Goal: Information Seeking & Learning: Learn about a topic

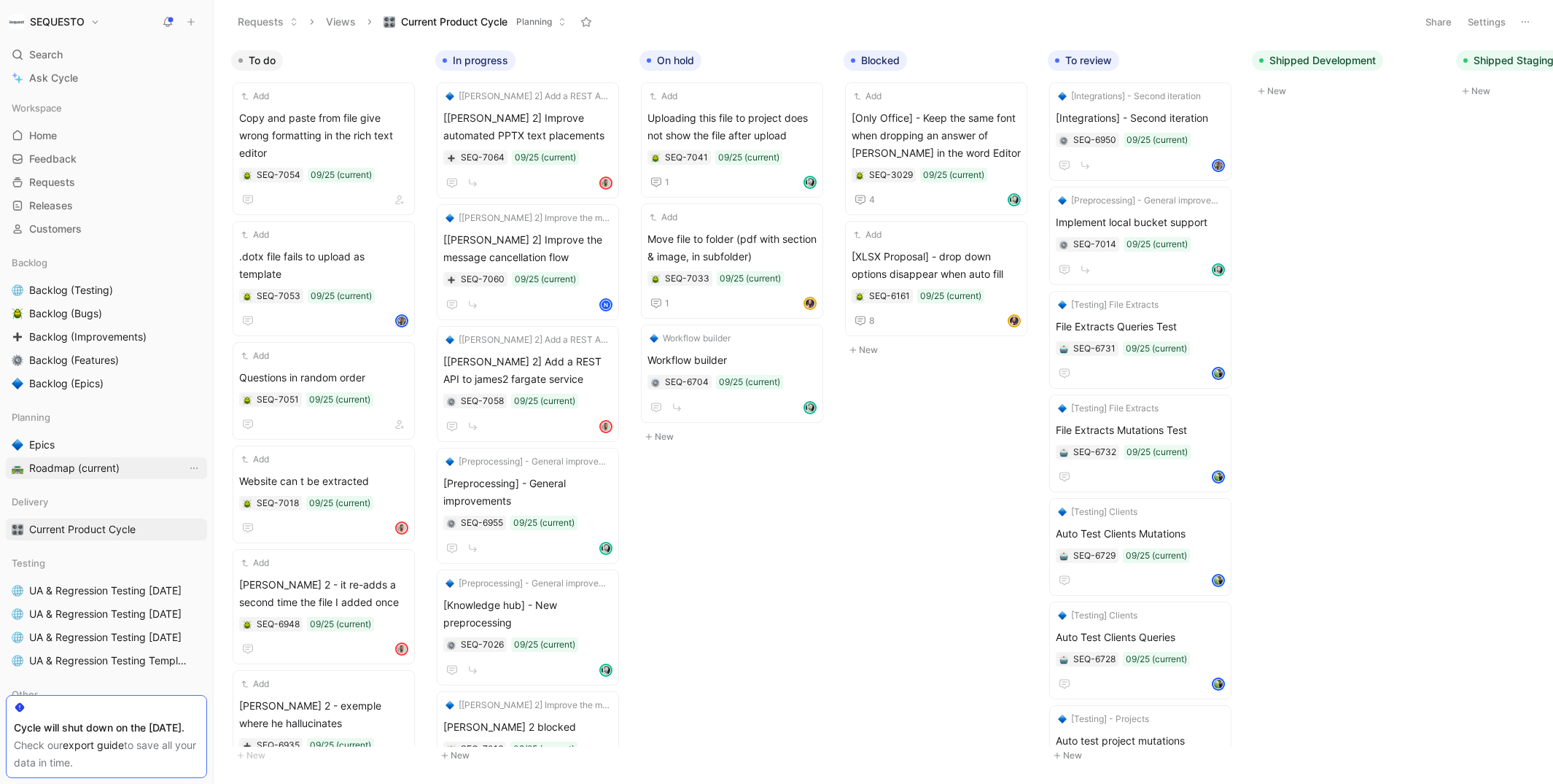
click at [72, 469] on span "Roadmap (current)" at bounding box center [74, 468] width 91 height 14
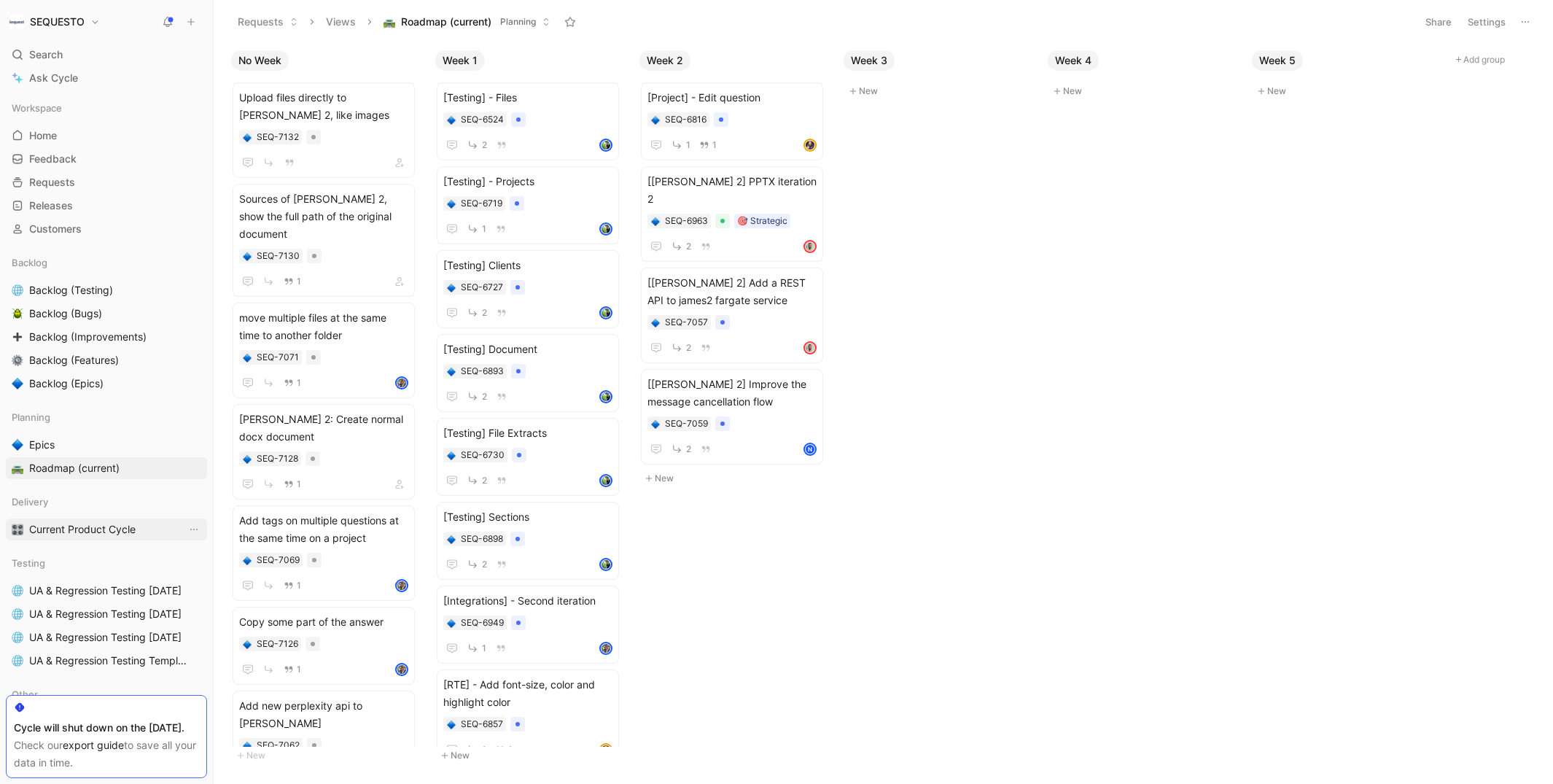
click at [107, 536] on link "Current Product Cycle" at bounding box center [107, 529] width 201 height 22
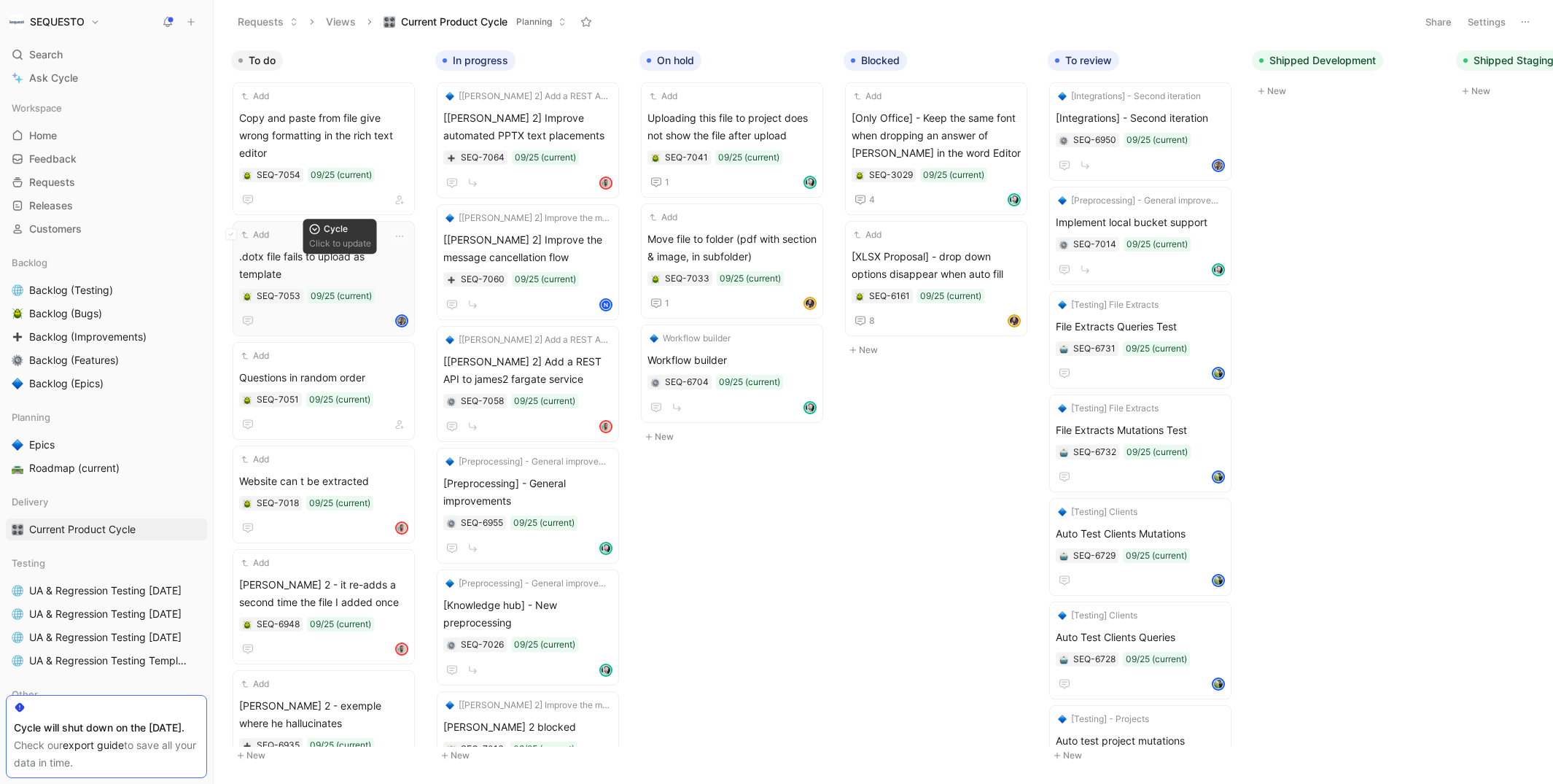
click at [318, 228] on div "Add .dotx file fails to upload as template SEQ-7053 09/25 (current)" at bounding box center [324, 279] width 170 height 102
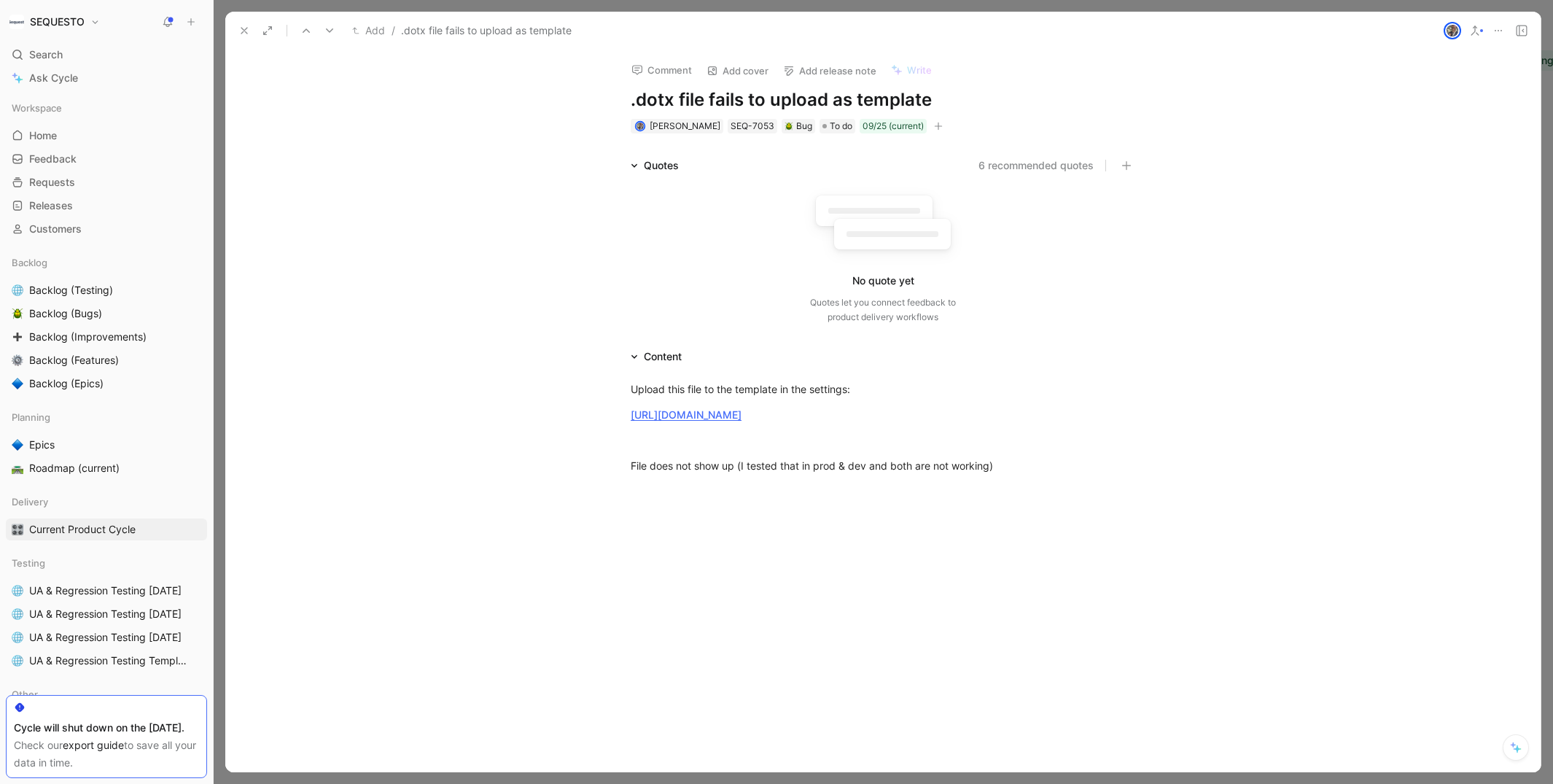
click at [241, 27] on icon at bounding box center [244, 30] width 12 height 12
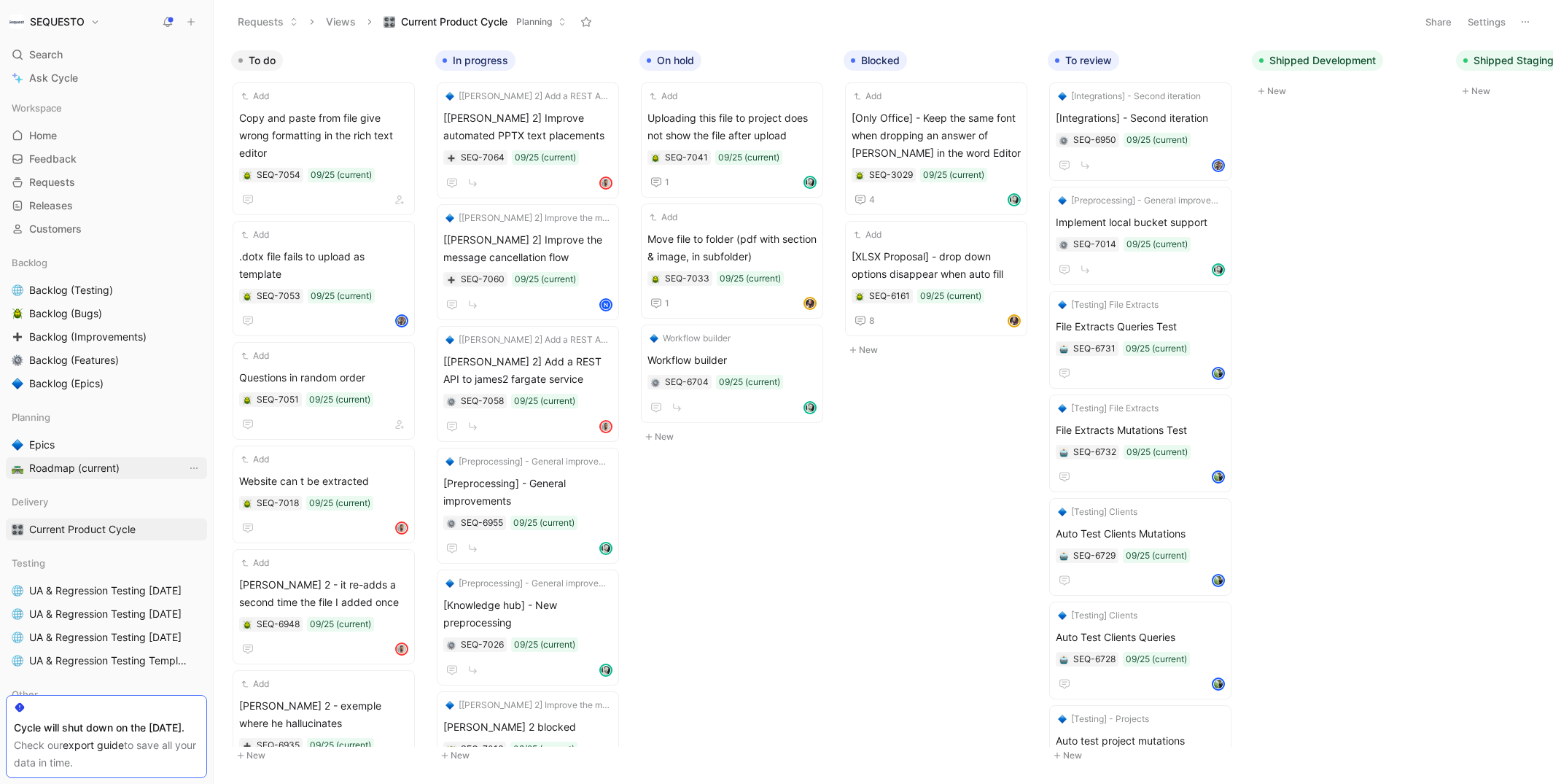
click at [57, 466] on span "Roadmap (current)" at bounding box center [74, 468] width 91 height 14
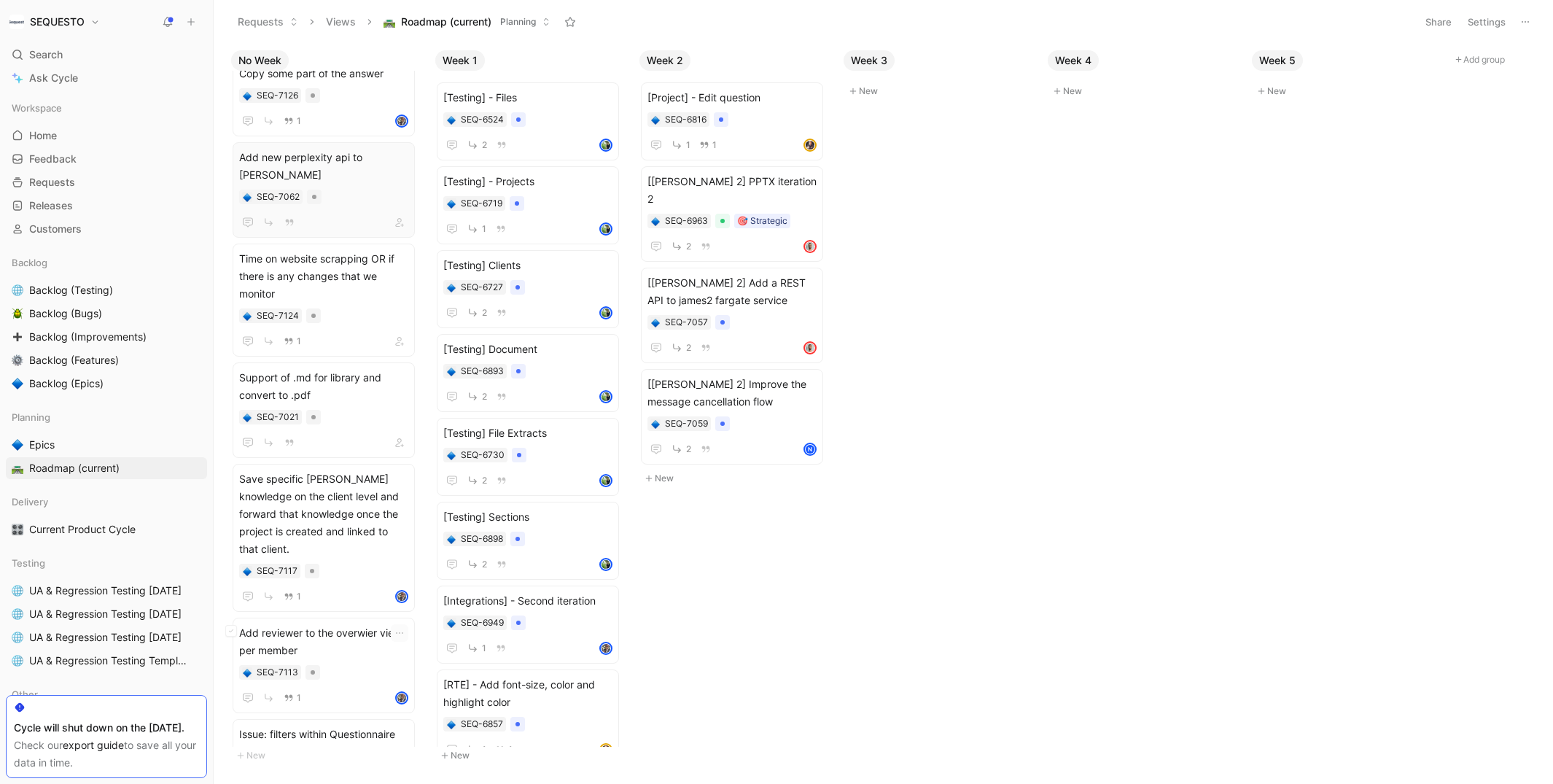
scroll to position [650, 0]
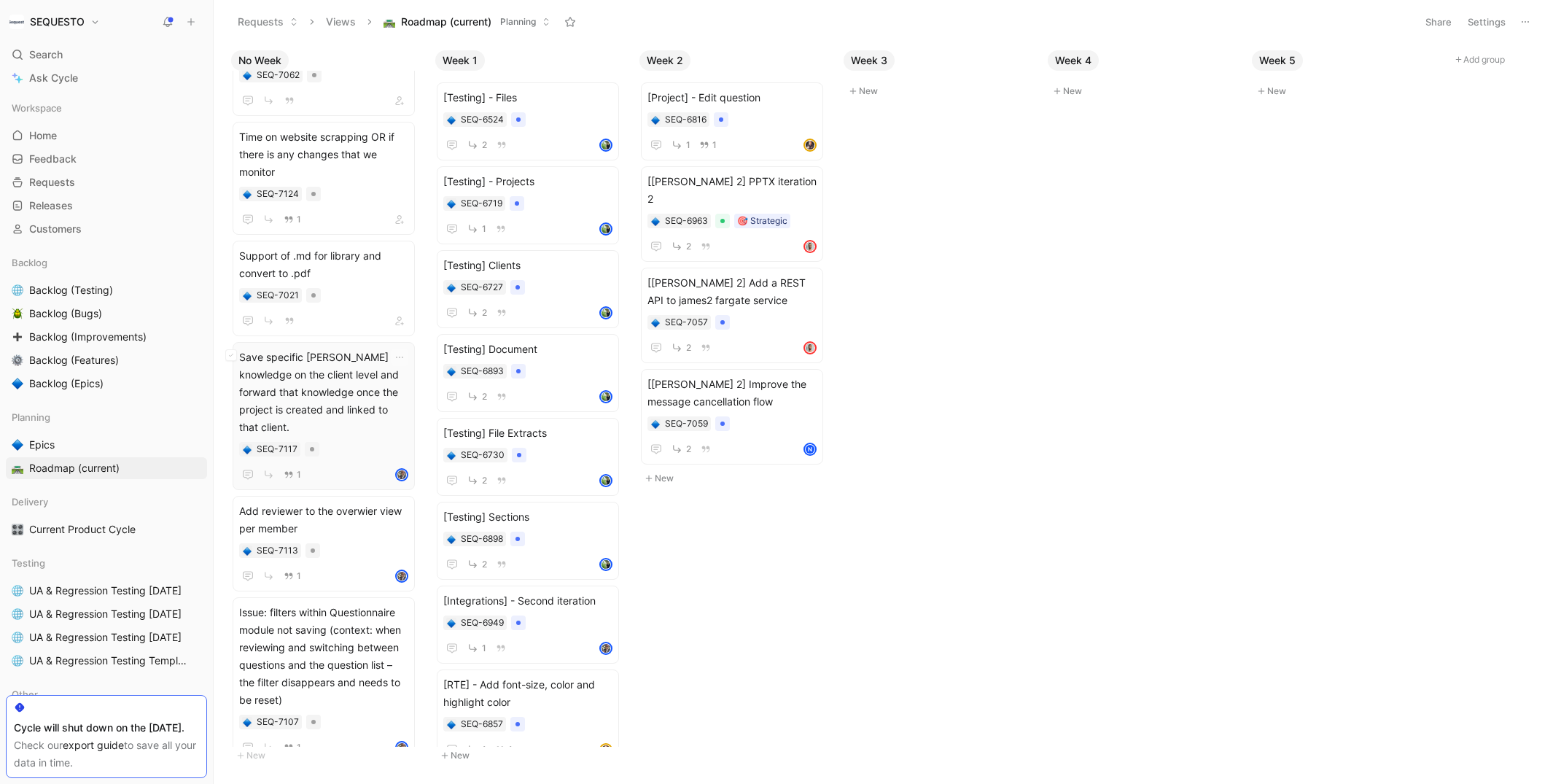
click at [326, 362] on span "Save specific [PERSON_NAME] knowledge on the client level and forward that know…" at bounding box center [324, 393] width 170 height 88
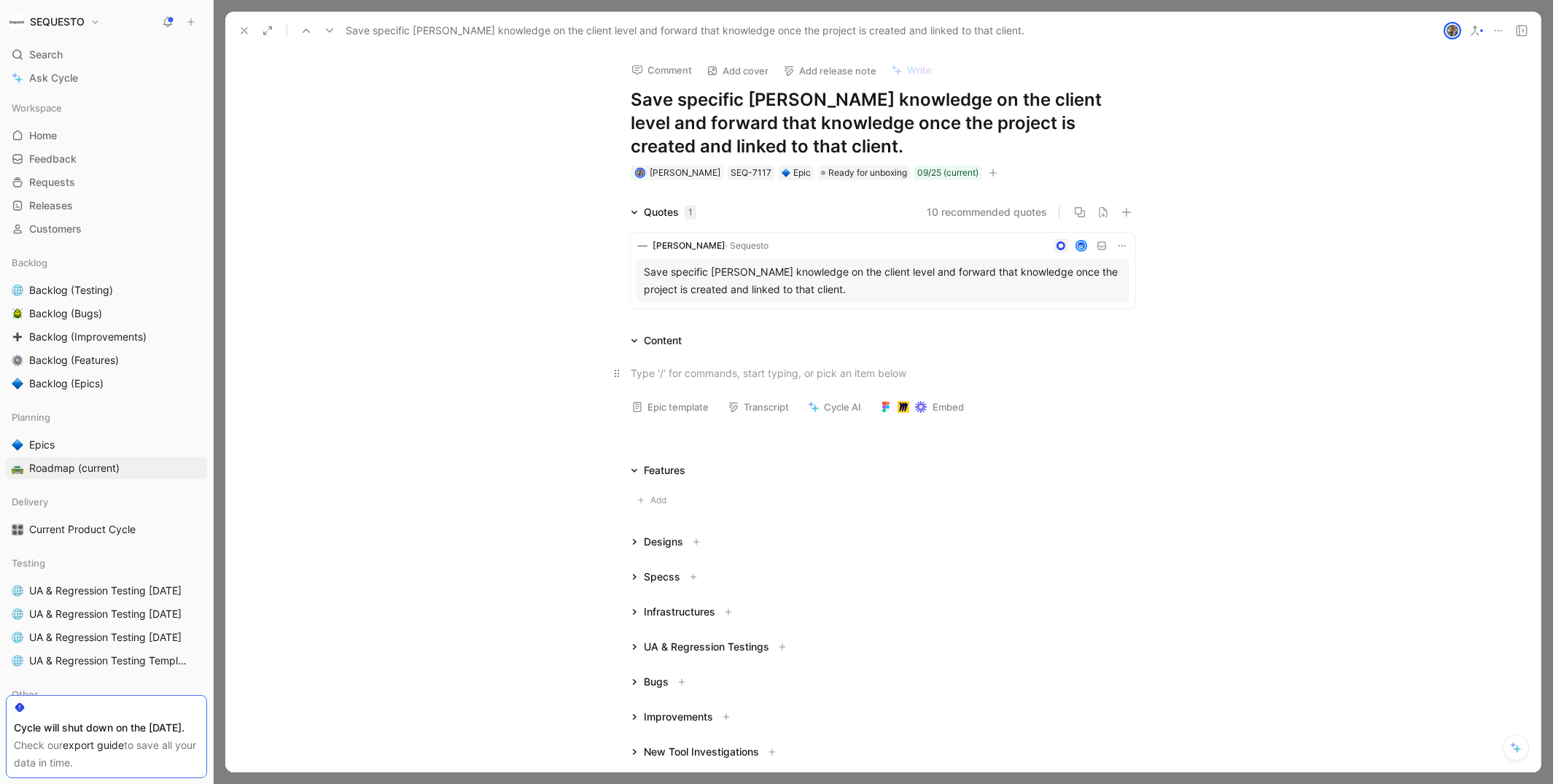
click at [680, 379] on div at bounding box center [883, 372] width 504 height 15
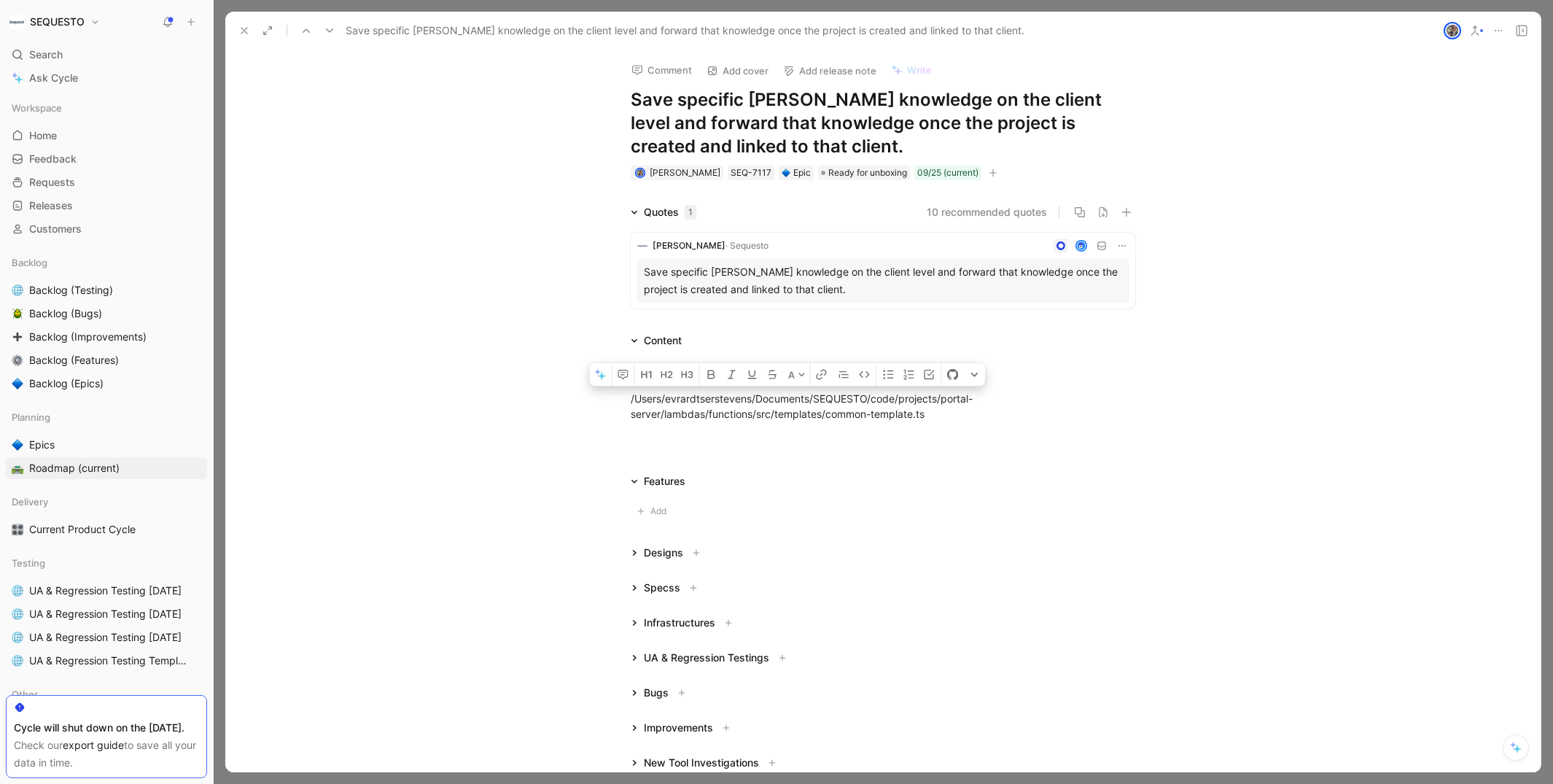
drag, startPoint x: 943, startPoint y: 399, endPoint x: 562, endPoint y: 401, distance: 381.0
click at [562, 401] on div "To be adapted: /Users/evrardtserstevens/Documents/SEQUESTO/code/projects/portal…" at bounding box center [883, 393] width 1315 height 88
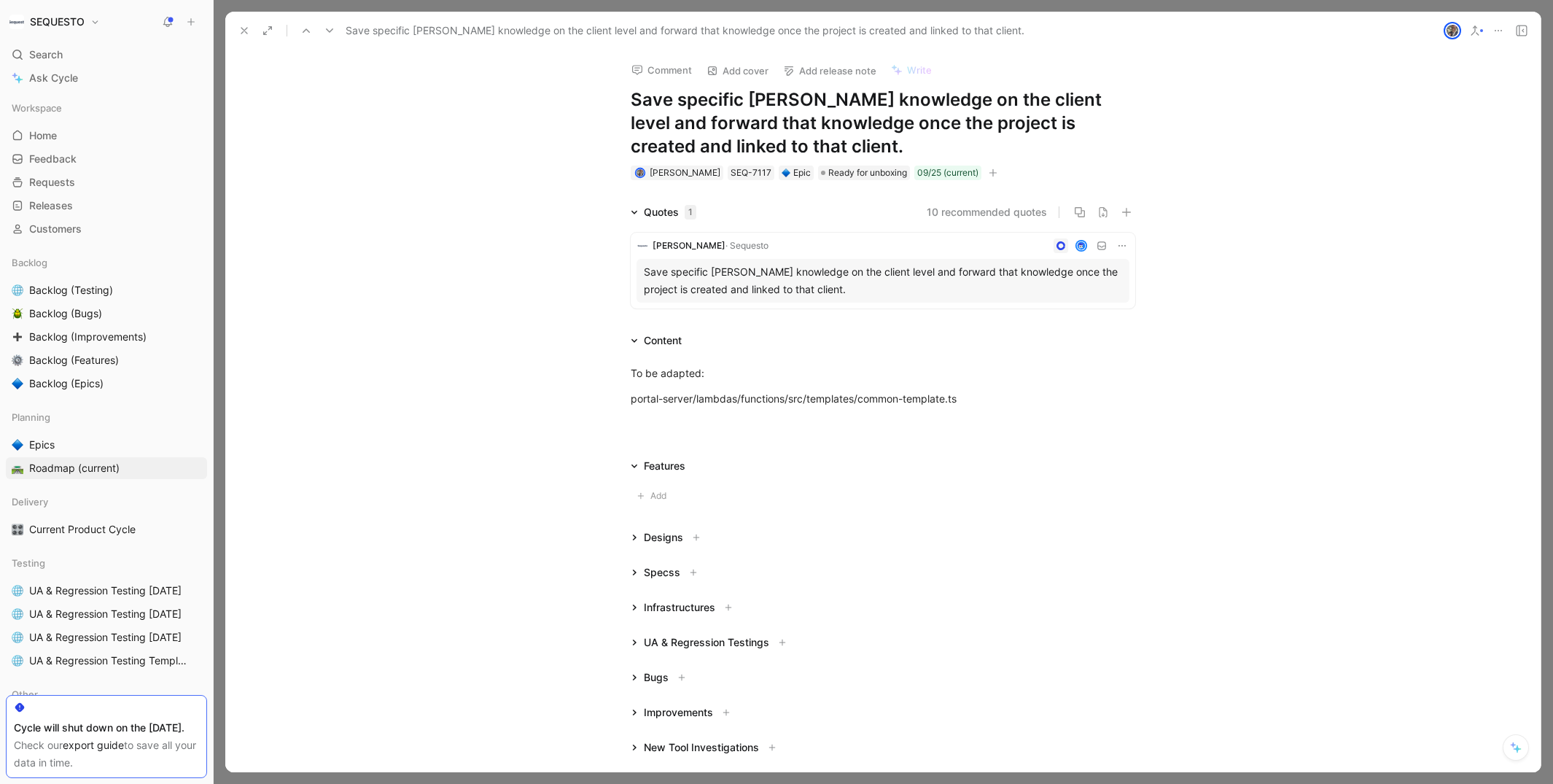
click at [239, 33] on icon at bounding box center [244, 30] width 12 height 12
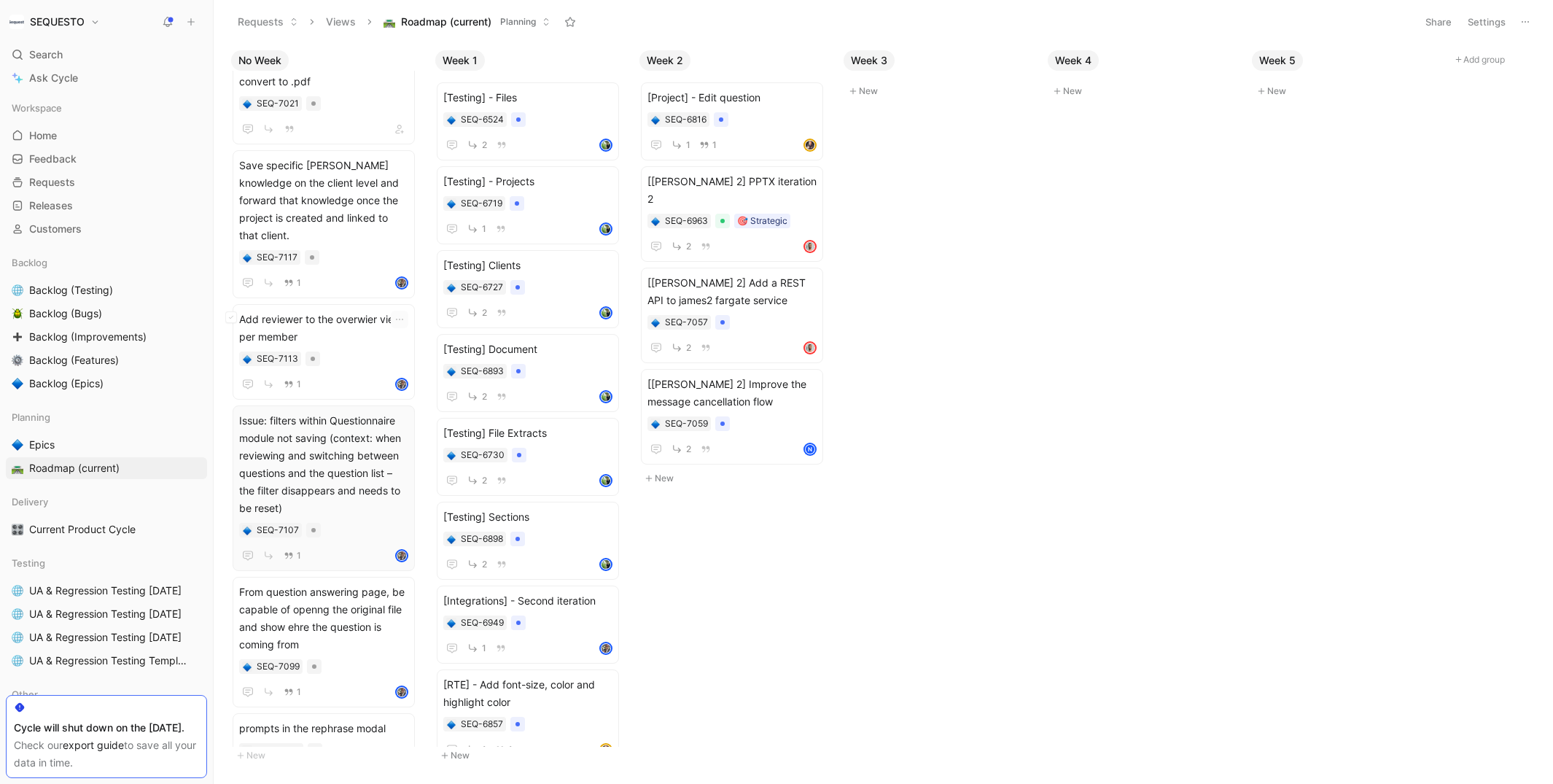
scroll to position [840, 0]
click at [78, 534] on span "Current Product Cycle" at bounding box center [83, 529] width 107 height 14
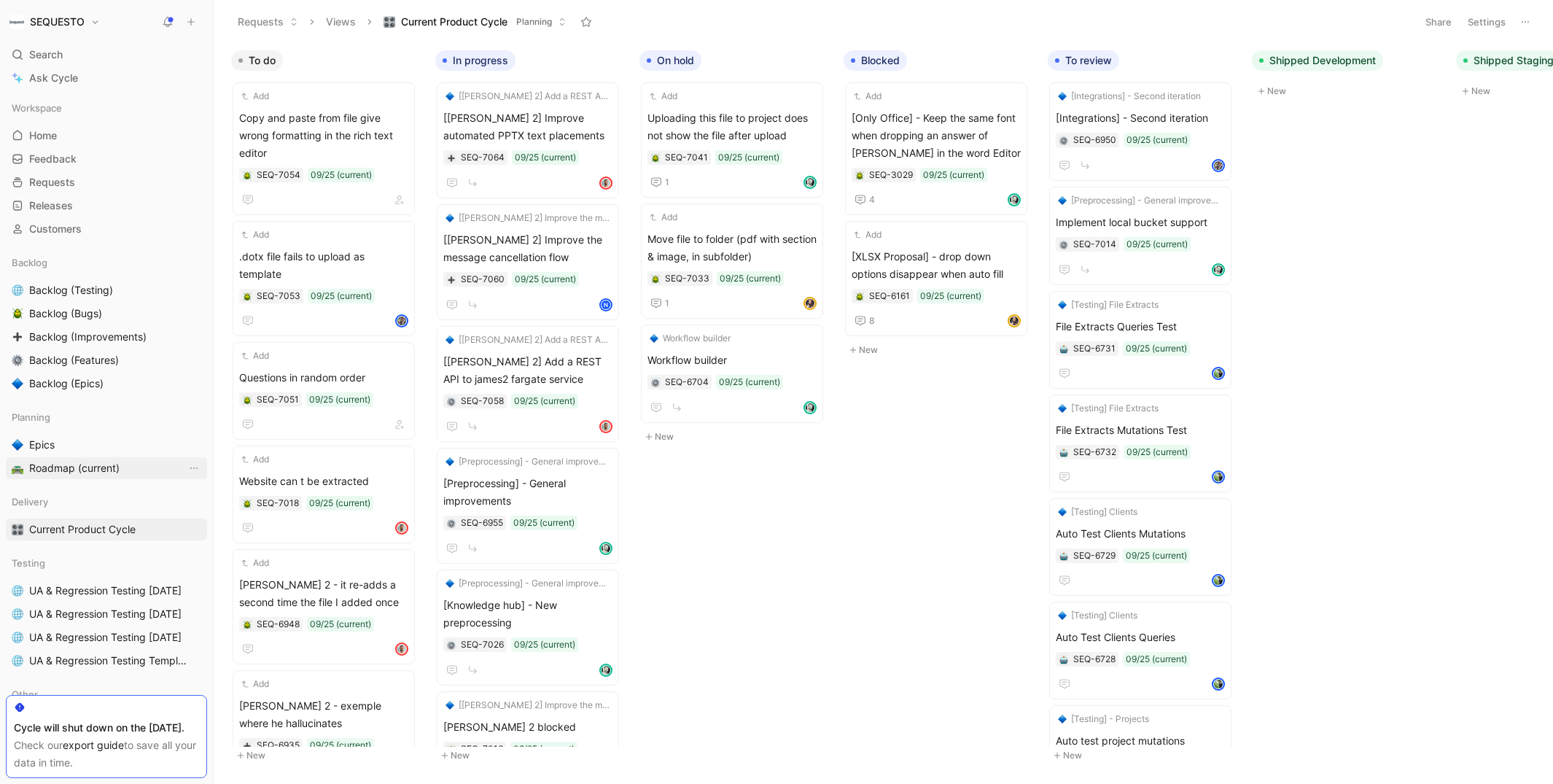
click at [49, 470] on span "Roadmap (current)" at bounding box center [74, 468] width 91 height 14
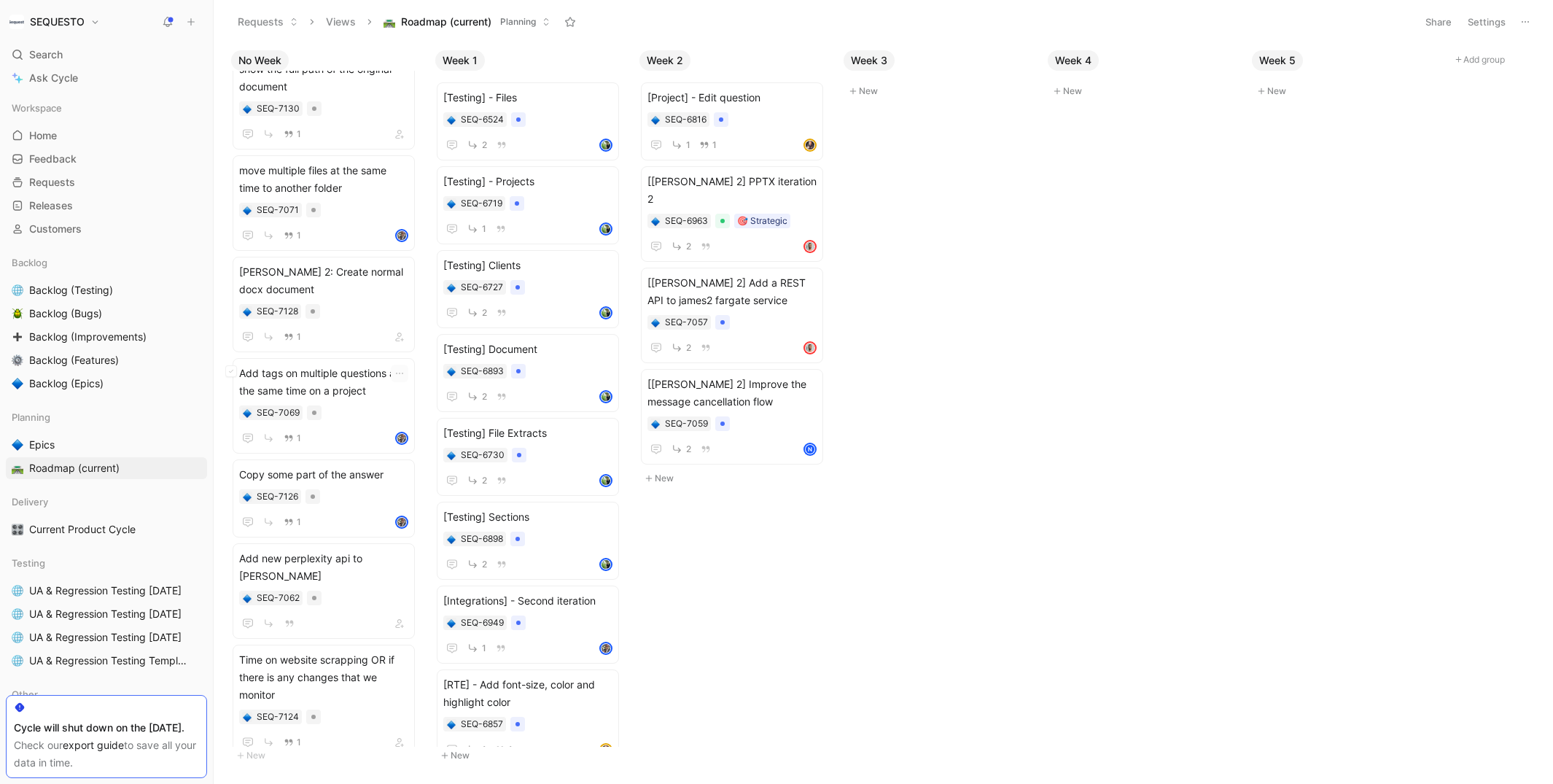
scroll to position [151, 0]
click at [865, 571] on body "SEQUESTO Search ⌘ K Ask Cycle Workspace Home G then H Feedback G then F Request…" at bounding box center [776, 392] width 1553 height 784
click at [1058, 409] on body "SEQUESTO Search ⌘ K Ask Cycle Workspace Home G then H Feedback G then F Request…" at bounding box center [776, 392] width 1553 height 784
click at [1089, 544] on div "No Week Upload files directly to [PERSON_NAME] 2, like images SEQ-7132 Sources …" at bounding box center [883, 413] width 1339 height 740
